Goal: Task Accomplishment & Management: Manage account settings

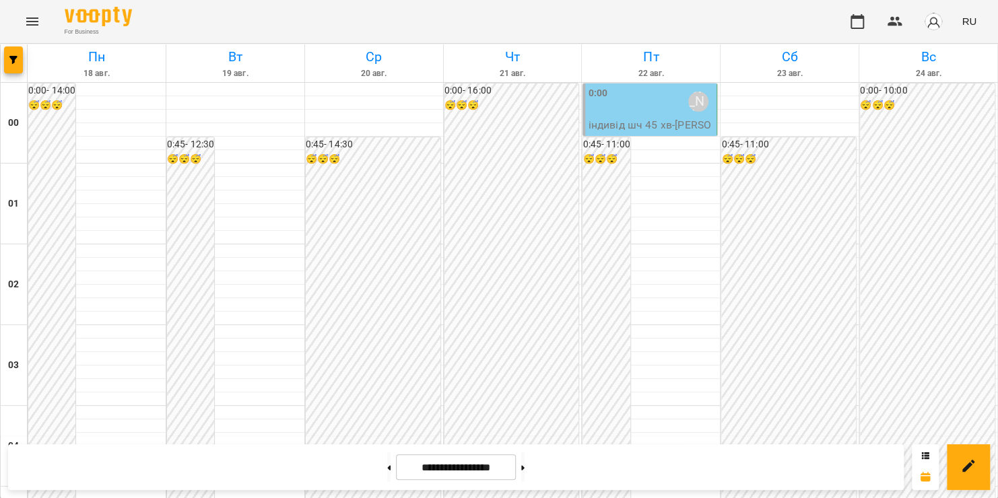
scroll to position [1584, 0]
click at [28, 23] on icon "Menu" at bounding box center [32, 21] width 16 height 16
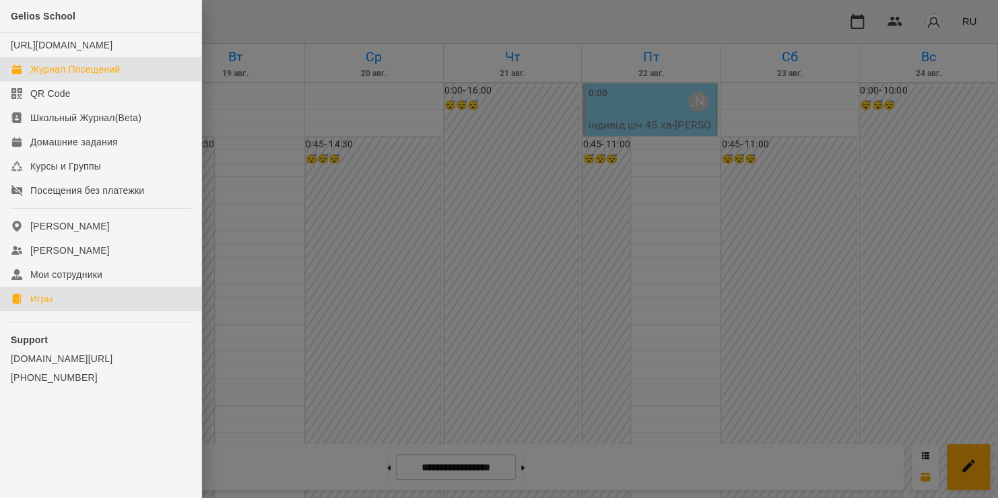
click at [57, 311] on link "Игры" at bounding box center [100, 299] width 201 height 24
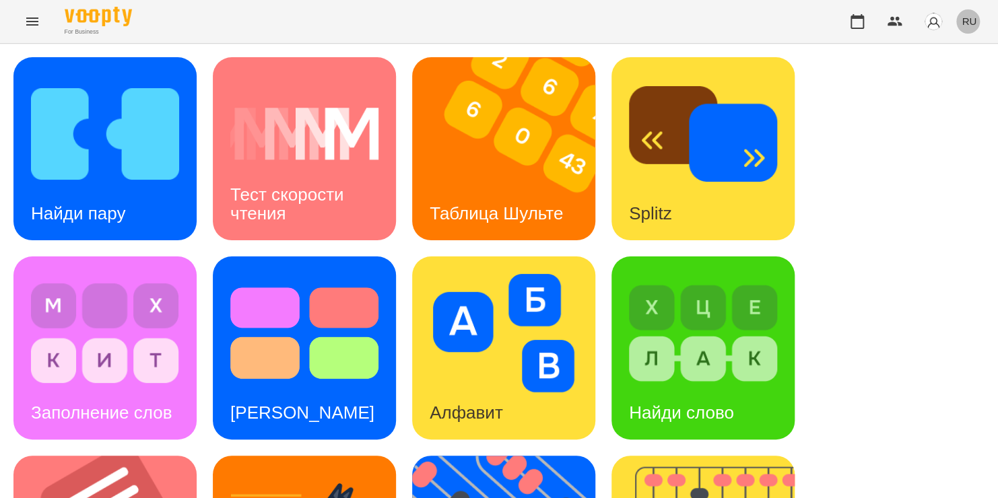
click at [969, 19] on span "RU" at bounding box center [969, 21] width 15 height 14
click at [938, 81] on div "Українська" at bounding box center [944, 76] width 69 height 24
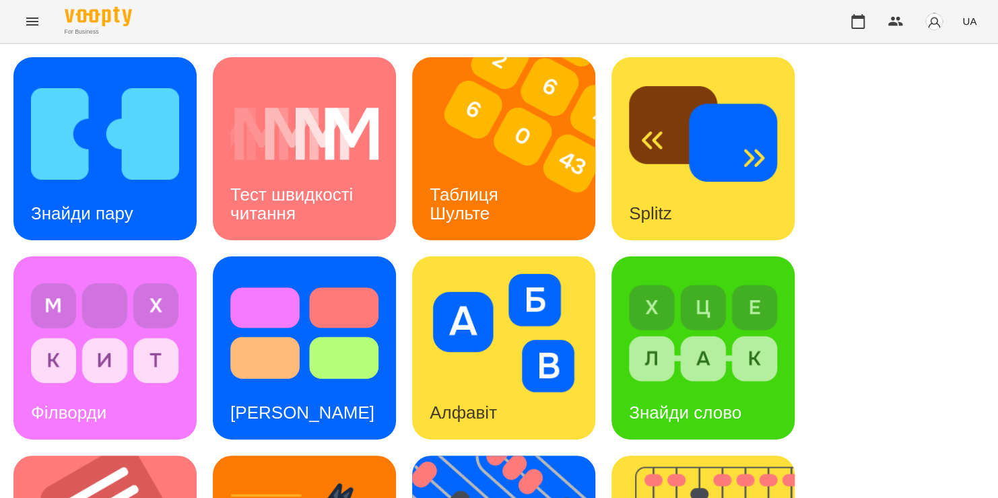
scroll to position [188, 0]
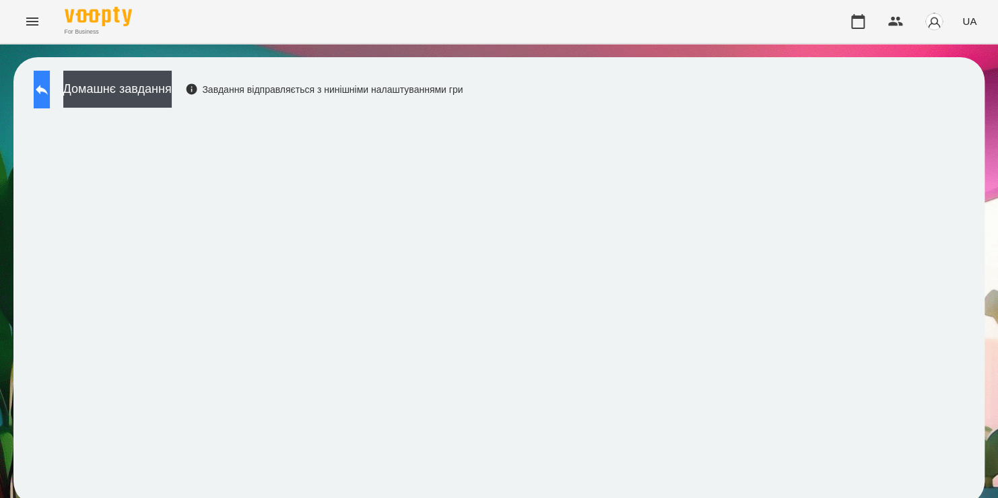
click at [50, 92] on icon at bounding box center [42, 89] width 16 height 16
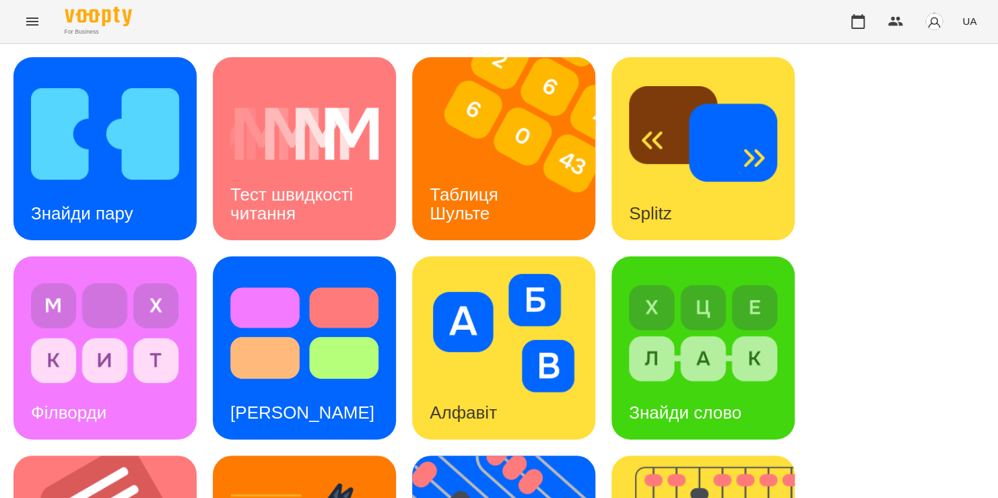
scroll to position [401, 0]
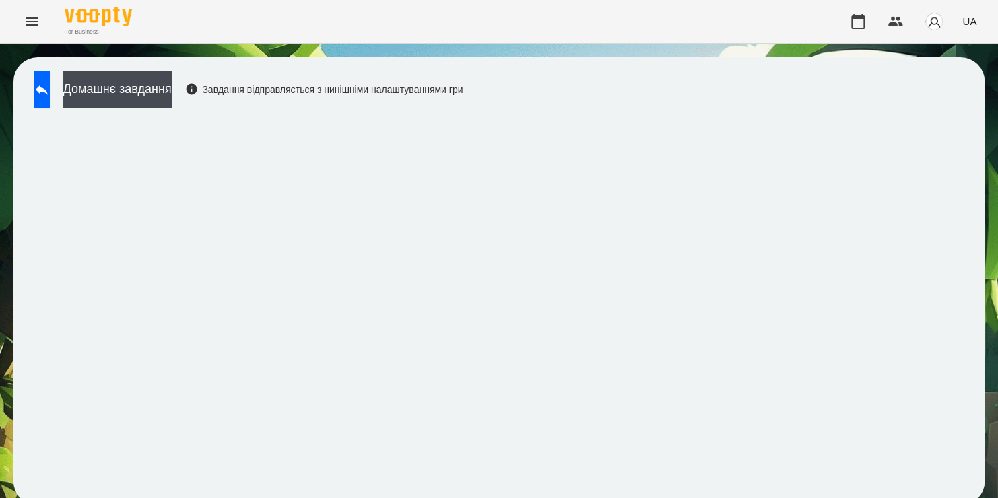
scroll to position [7, 0]
click at [50, 86] on button at bounding box center [42, 90] width 16 height 38
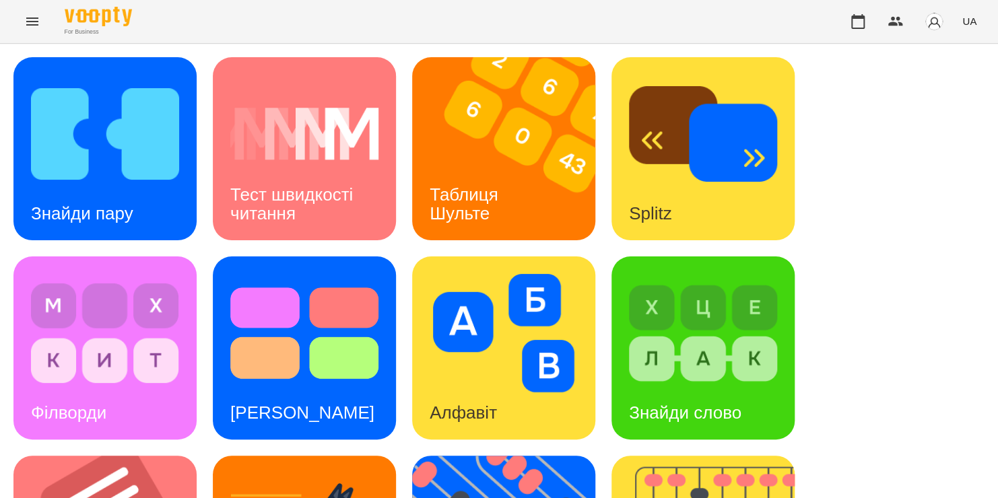
scroll to position [277, 0]
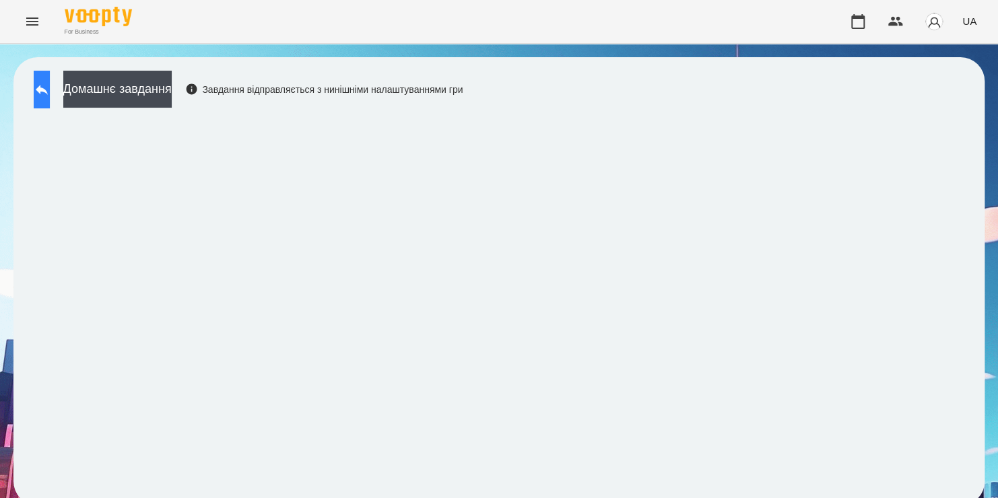
click at [50, 94] on button at bounding box center [42, 90] width 16 height 38
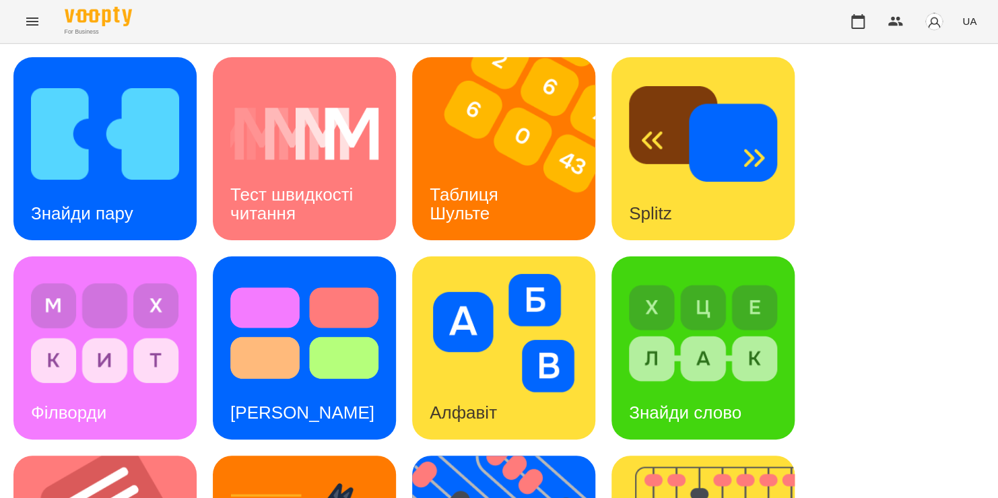
scroll to position [381, 0]
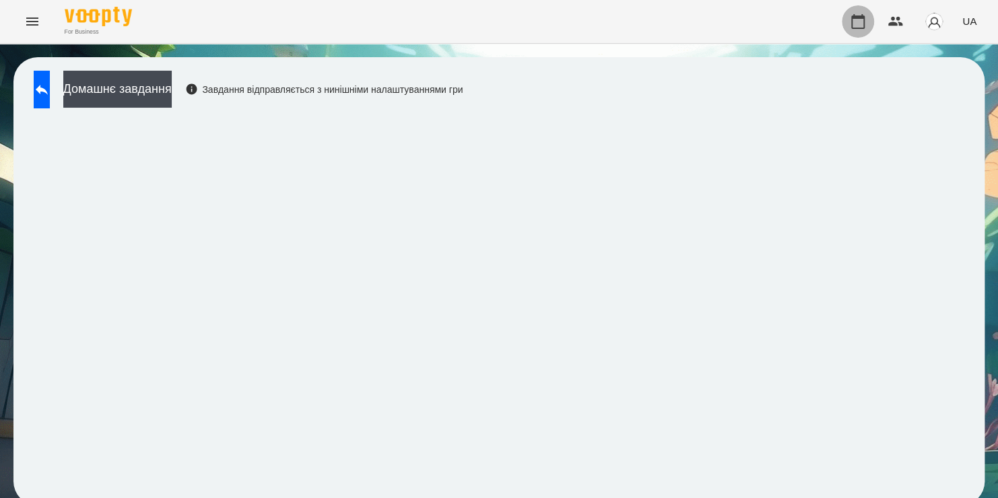
click at [859, 20] on icon "button" at bounding box center [858, 21] width 16 height 16
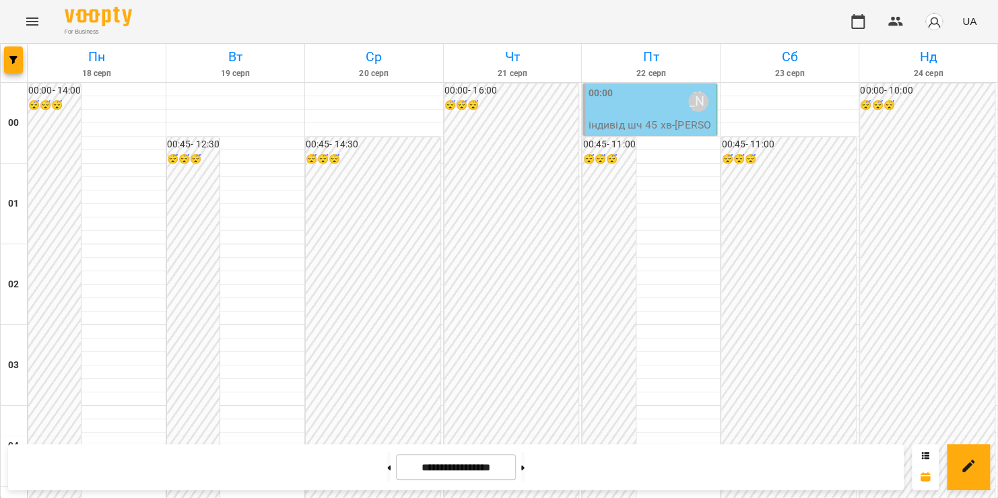
scroll to position [1374, 0]
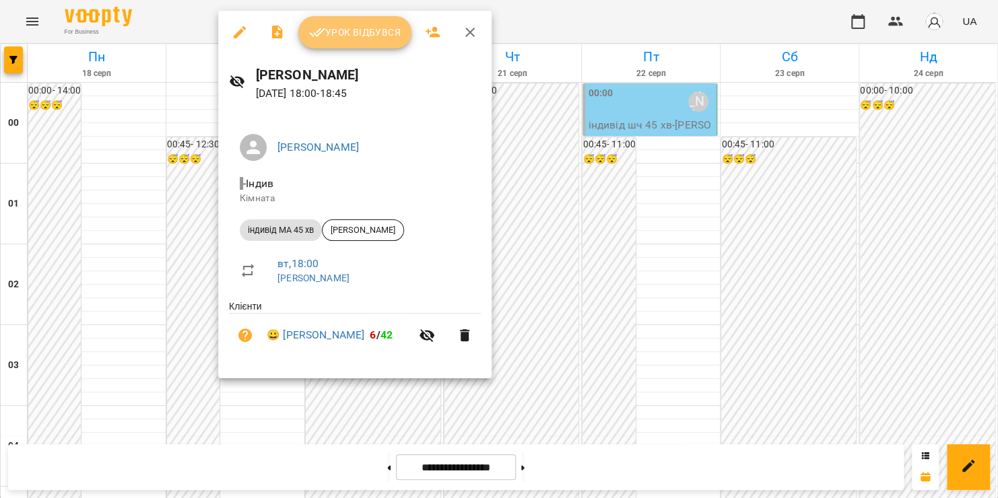
click at [372, 32] on span "Урок відбувся" at bounding box center [355, 32] width 92 height 16
